Goal: Find specific page/section: Find specific page/section

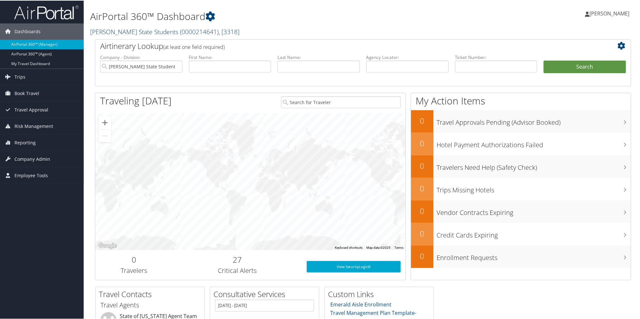
click at [180, 30] on span "( 0000214641 )" at bounding box center [199, 31] width 39 height 9
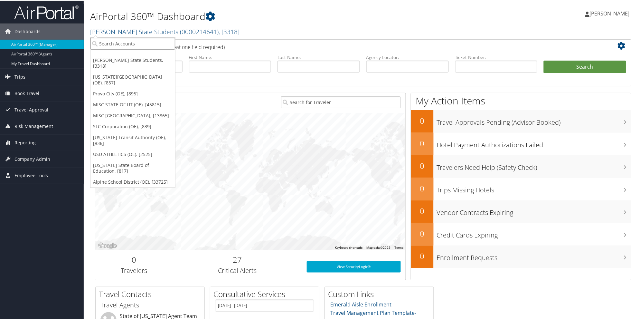
click at [154, 43] on input "search" at bounding box center [133, 43] width 85 height 12
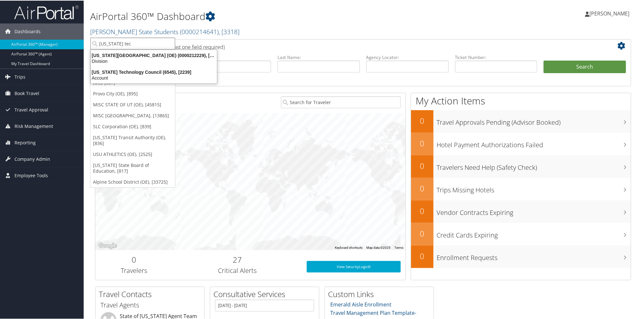
type input "utah tech"
click at [166, 56] on div "Utah Tech University (OE) (0000212229), [857]" at bounding box center [154, 55] width 134 height 6
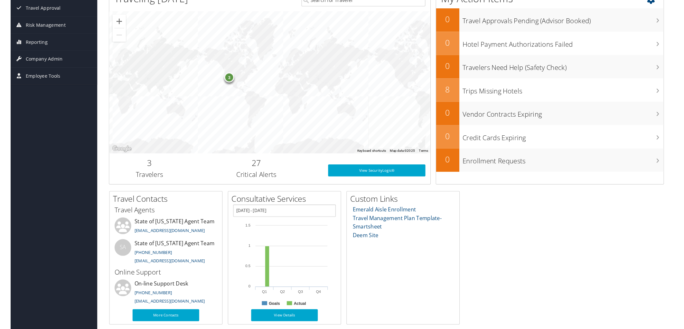
scroll to position [91, 0]
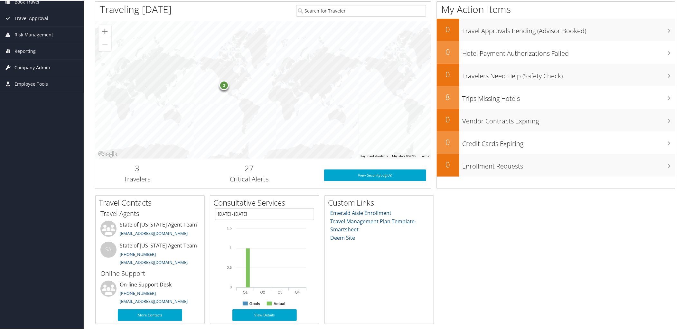
click at [33, 67] on span "Company Admin" at bounding box center [32, 67] width 36 height 16
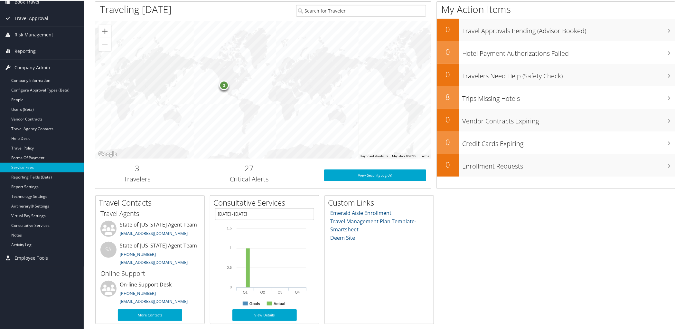
click at [21, 167] on link "Service Fees" at bounding box center [42, 167] width 84 height 10
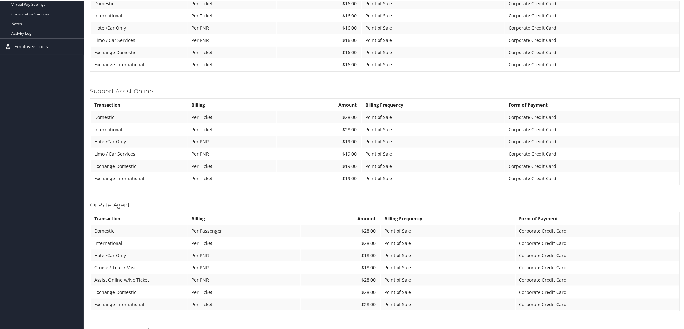
scroll to position [275, 0]
